Goal: Check status: Check status

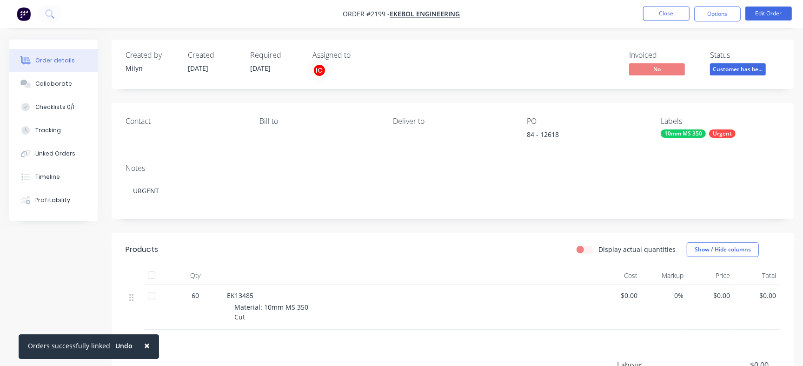
click at [551, 133] on div "84 - 12618" at bounding box center [585, 135] width 116 height 13
copy div "12618"
click at [77, 106] on button "Checklists 0/1" at bounding box center [53, 106] width 88 height 23
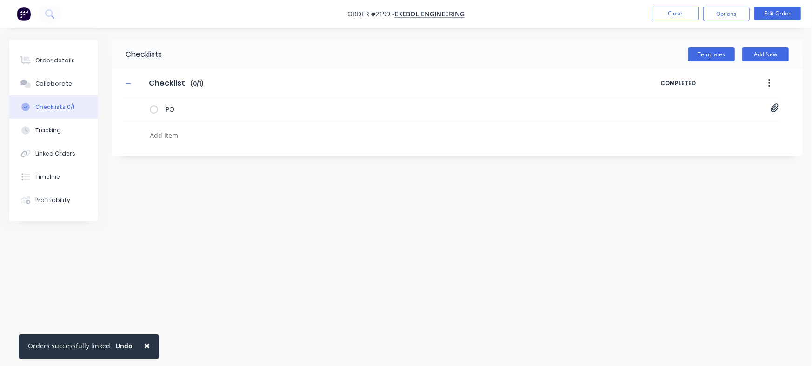
click at [219, 135] on textarea at bounding box center [357, 134] width 423 height 13
paste textarea "INV-2955"
type textarea "x"
type textarea "INV-2955"
type textarea "x"
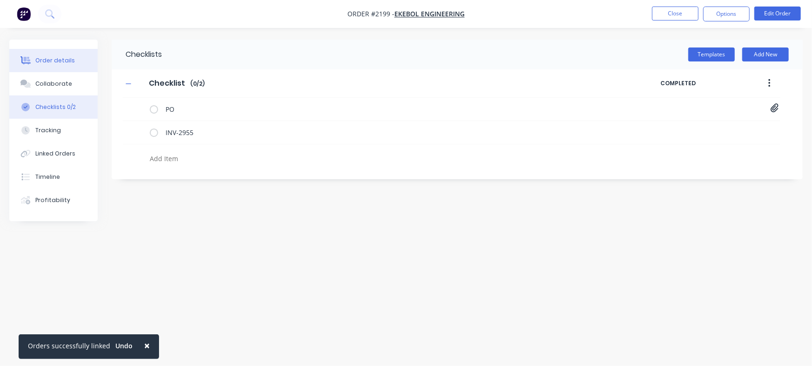
type textarea "x"
click at [77, 60] on button "Order details" at bounding box center [53, 60] width 88 height 23
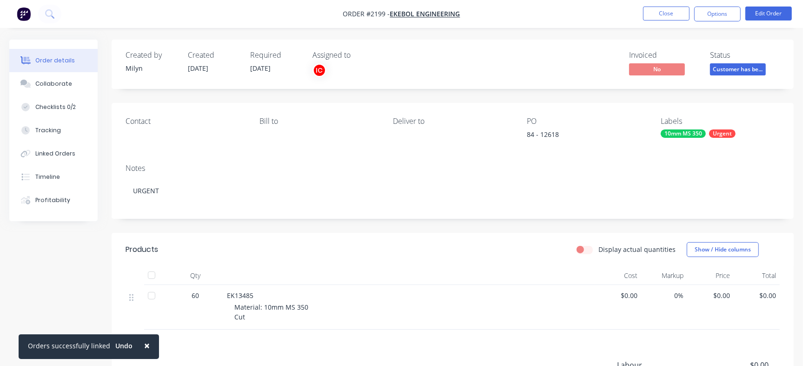
click at [718, 68] on span "Customer has be..." at bounding box center [738, 69] width 56 height 12
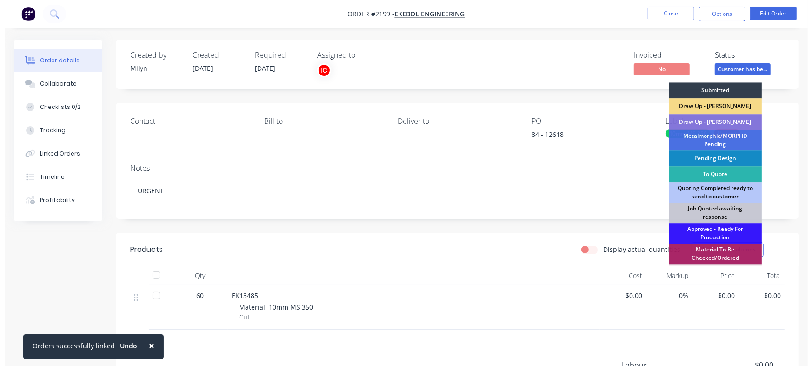
scroll to position [261, 0]
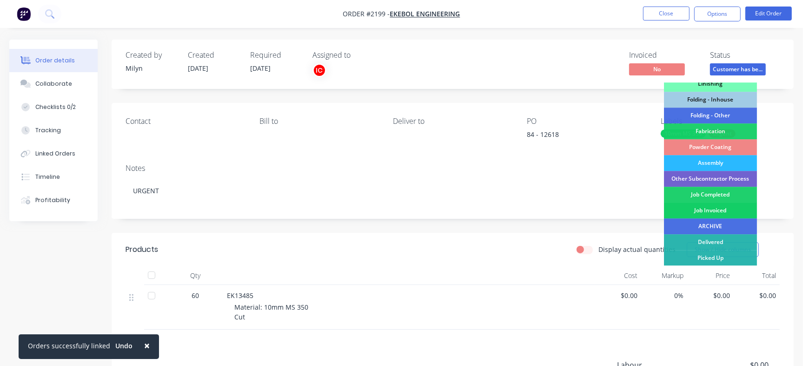
click at [730, 211] on div "Job Invoiced" at bounding box center [710, 210] width 93 height 16
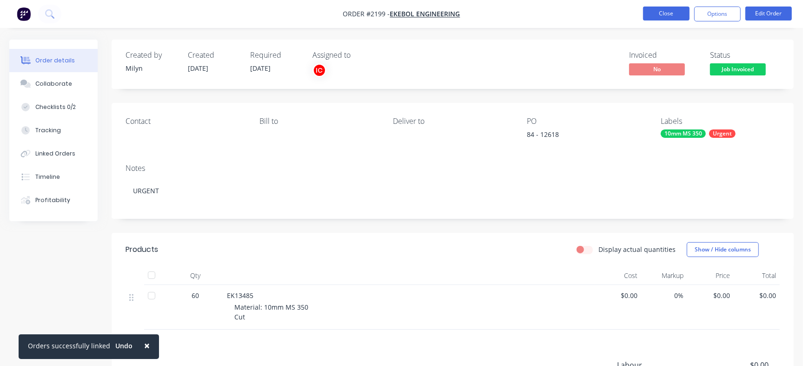
click at [660, 7] on button "Close" at bounding box center [666, 14] width 47 height 14
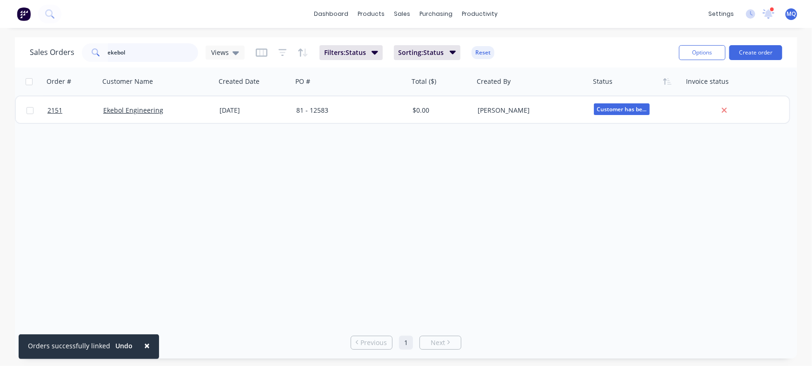
click at [114, 48] on input "ekebol" at bounding box center [153, 52] width 91 height 19
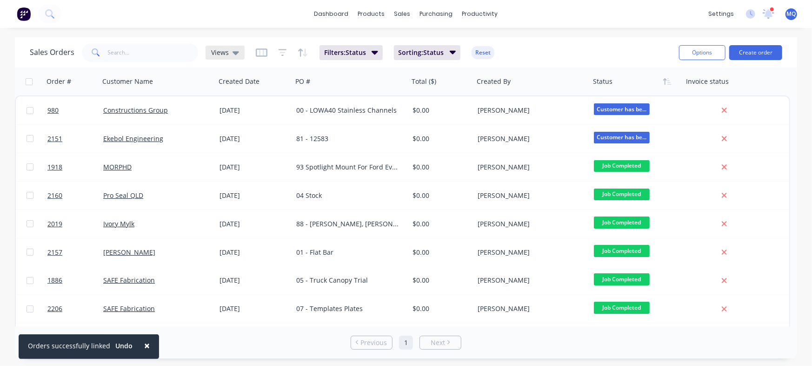
click at [216, 48] on span "Views" at bounding box center [220, 52] width 18 height 10
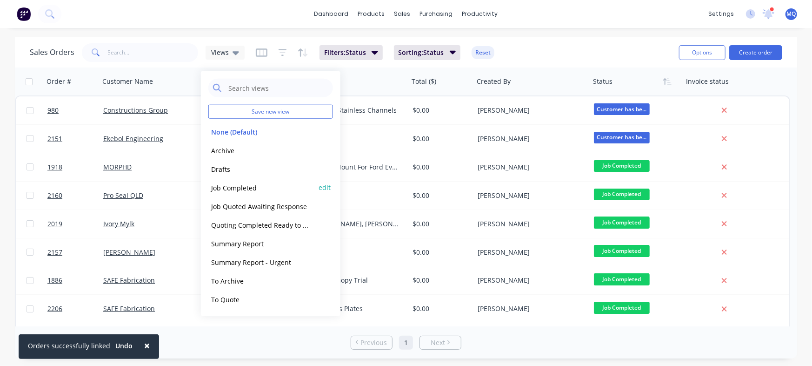
click at [246, 188] on button "Job Completed" at bounding box center [261, 187] width 106 height 11
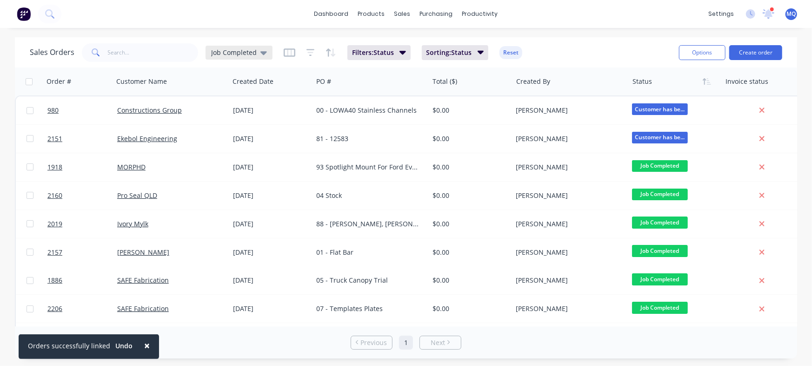
click at [259, 47] on div "Job Completed" at bounding box center [239, 53] width 67 height 14
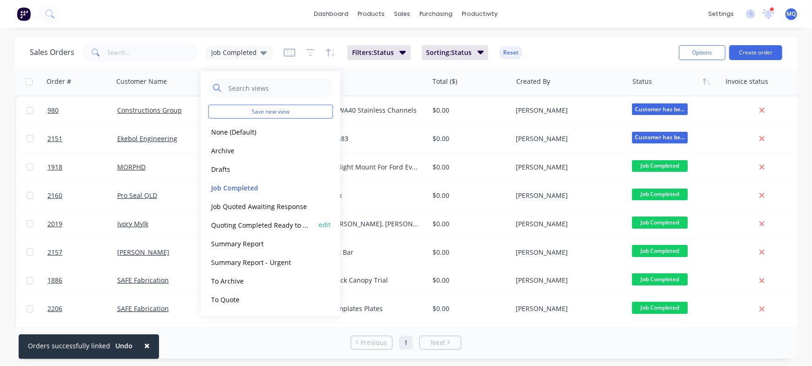
click at [242, 226] on button "Quoting Completed Ready to Send" at bounding box center [261, 224] width 106 height 11
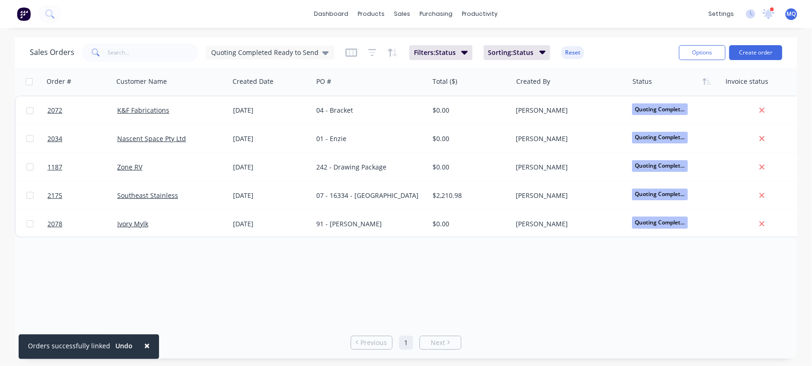
click at [393, 276] on div "Order # Customer Name Created Date PO # Total ($) Created By Status Invoice sta…" at bounding box center [406, 196] width 782 height 259
